Goal: Task Accomplishment & Management: Manage account settings

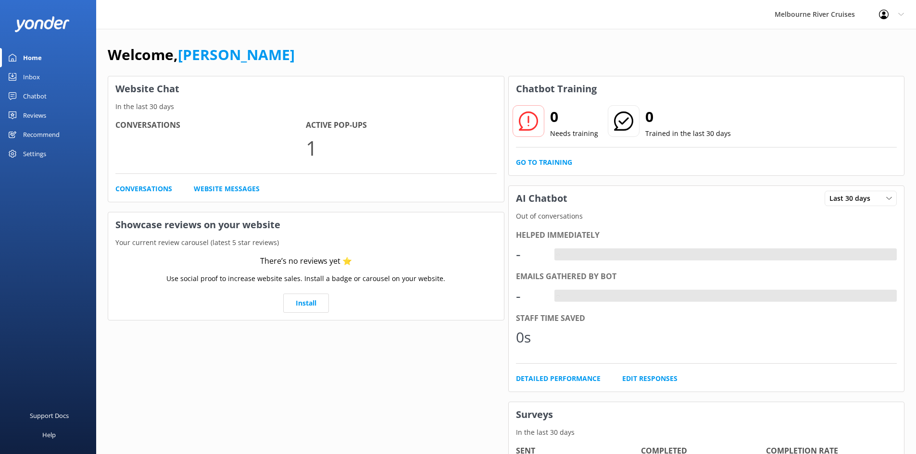
click at [38, 72] on div "Inbox" at bounding box center [31, 76] width 17 height 19
